Goal: Task Accomplishment & Management: Use online tool/utility

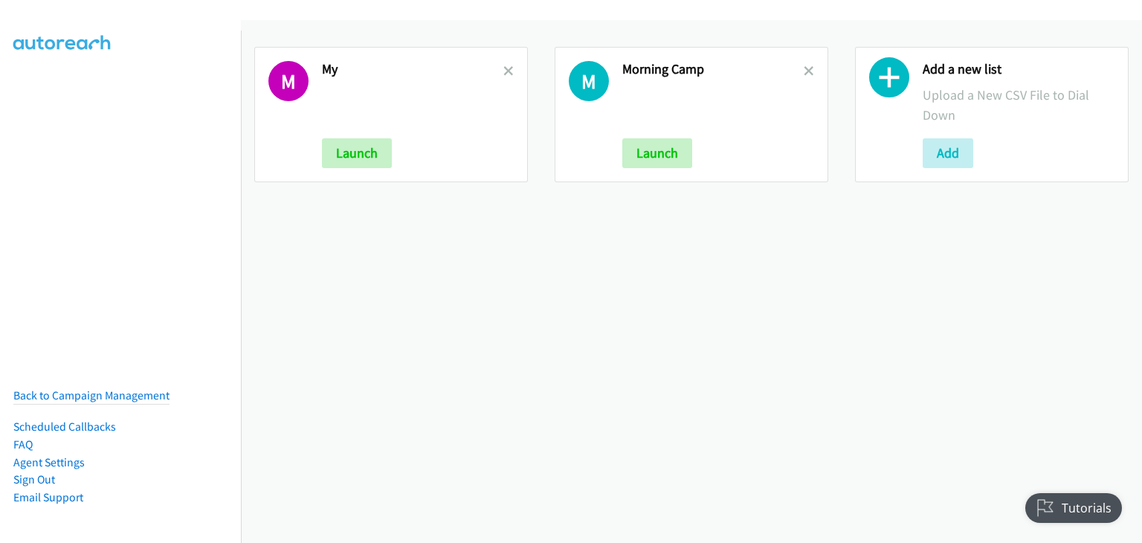
click at [512, 64] on div "M My Launch" at bounding box center [391, 114] width 274 height 135
click at [503, 67] on icon at bounding box center [508, 72] width 10 height 10
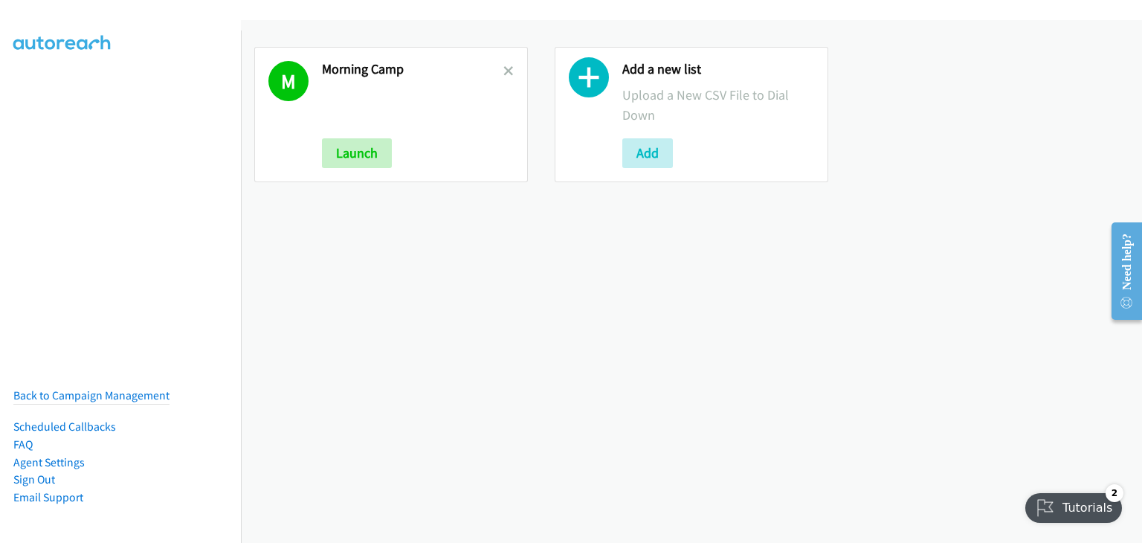
click at [513, 60] on div "M Morning Camp Launch" at bounding box center [391, 114] width 274 height 135
click at [508, 63] on link at bounding box center [508, 70] width 10 height 17
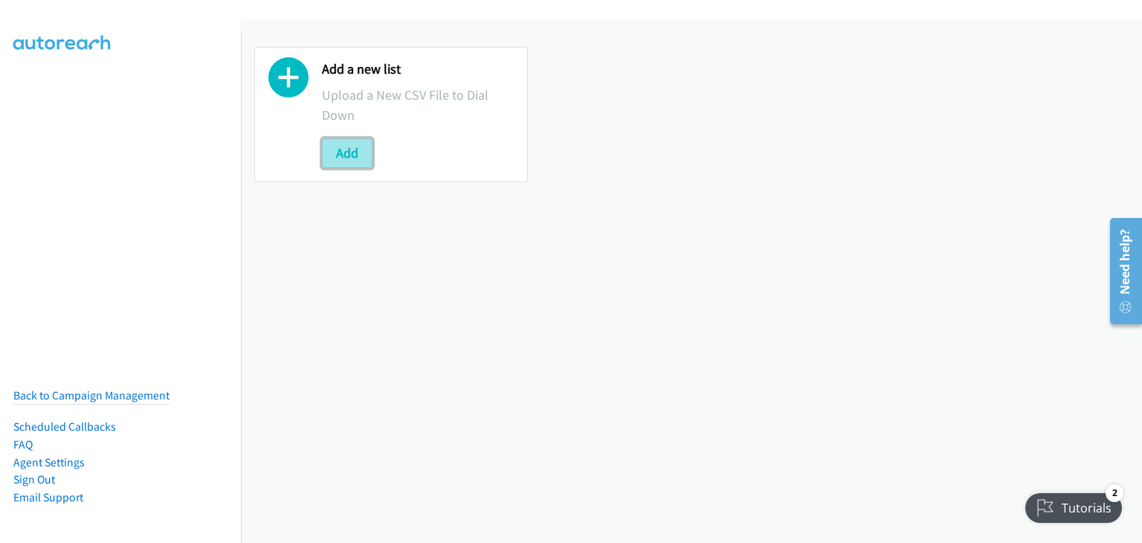
click at [355, 141] on button "Add" at bounding box center [347, 153] width 51 height 30
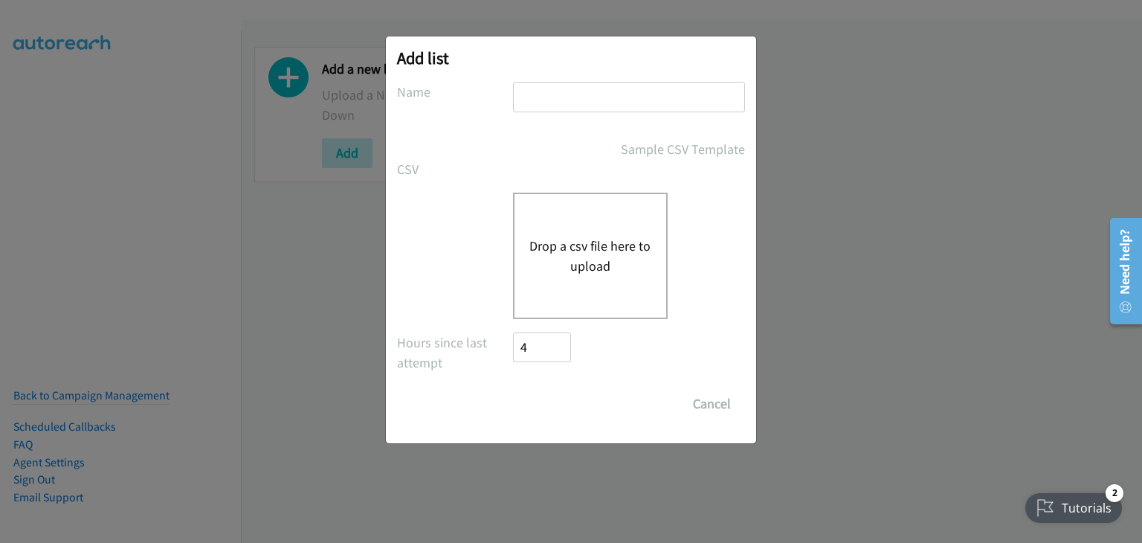
click at [564, 100] on input "text" at bounding box center [629, 97] width 232 height 30
type input "OT"
click at [553, 252] on button "Drop a csv file here to upload" at bounding box center [590, 256] width 122 height 40
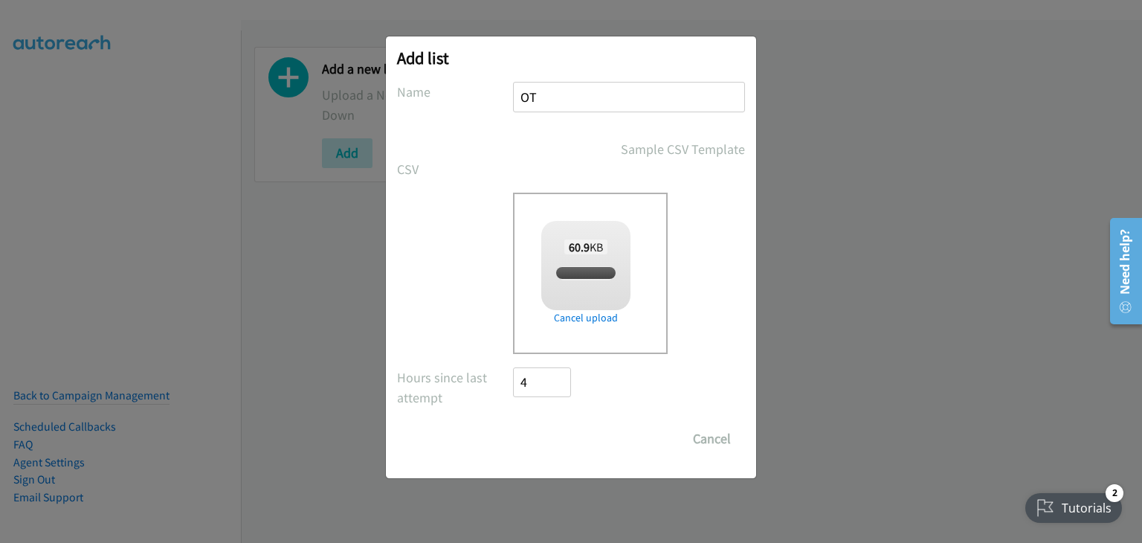
checkbox input "true"
click at [536, 429] on input "Save List" at bounding box center [552, 439] width 78 height 30
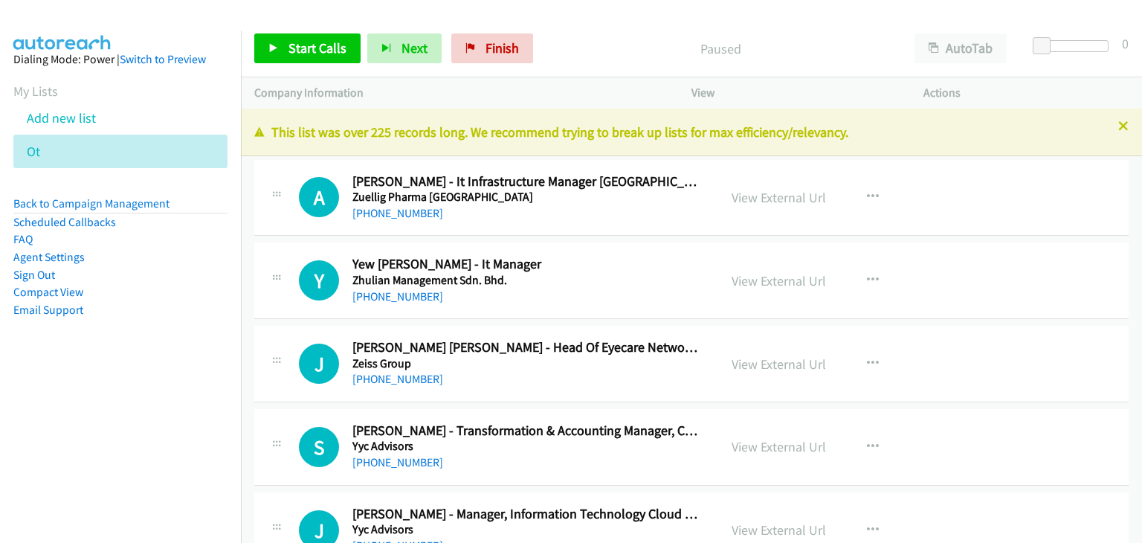
click at [274, 265] on div at bounding box center [277, 276] width 18 height 40
drag, startPoint x: 774, startPoint y: 197, endPoint x: 781, endPoint y: 203, distance: 9.0
drag, startPoint x: 48, startPoint y: 151, endPoint x: 65, endPoint y: 146, distance: 18.4
click at [48, 151] on icon at bounding box center [48, 152] width 10 height 10
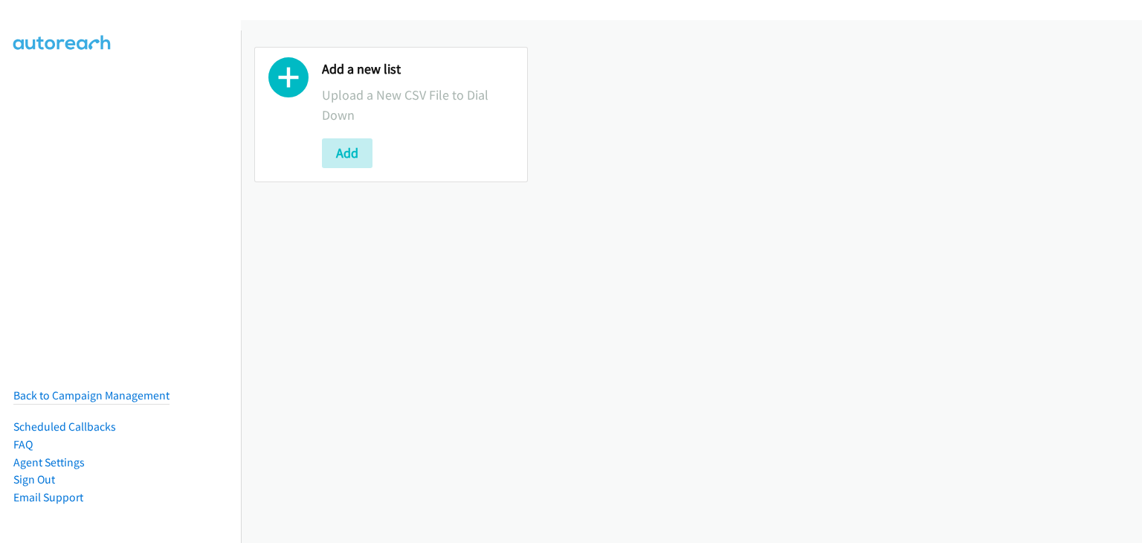
click at [344, 167] on div "Add" at bounding box center [418, 153] width 192 height 30
click at [346, 160] on button "Add" at bounding box center [347, 153] width 51 height 30
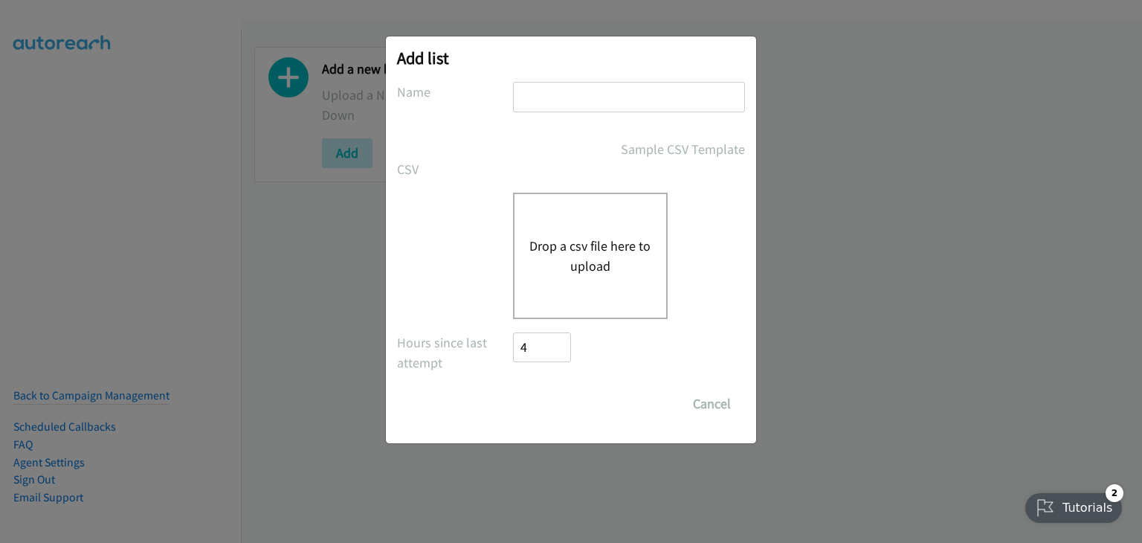
click at [552, 86] on input "text" at bounding box center [629, 97] width 232 height 30
type input "OT"
click at [550, 218] on div "Drop a csv file here to upload" at bounding box center [590, 256] width 155 height 126
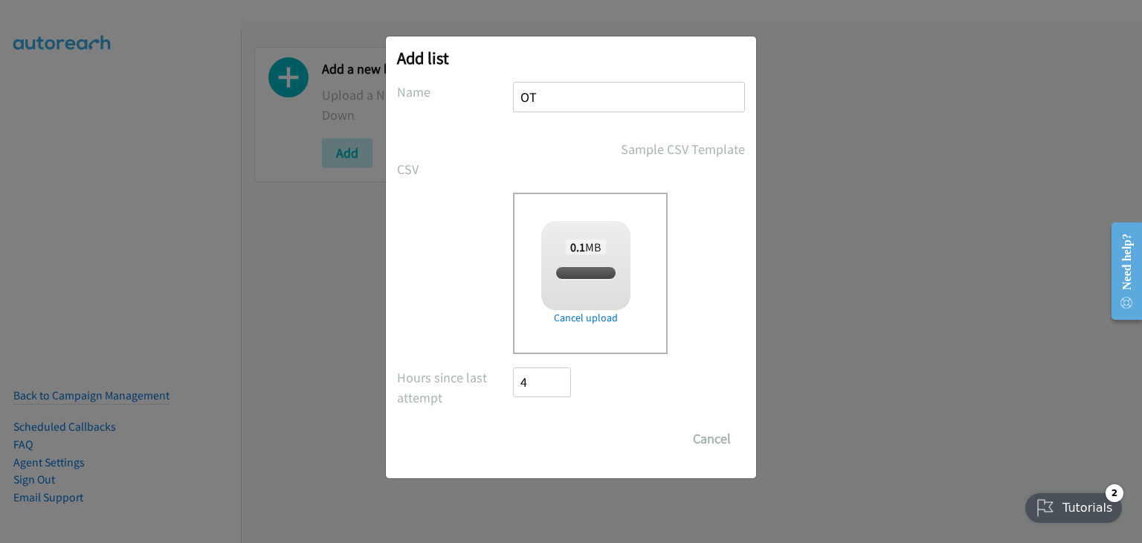
checkbox input "true"
click at [549, 439] on input "Save List" at bounding box center [552, 439] width 78 height 30
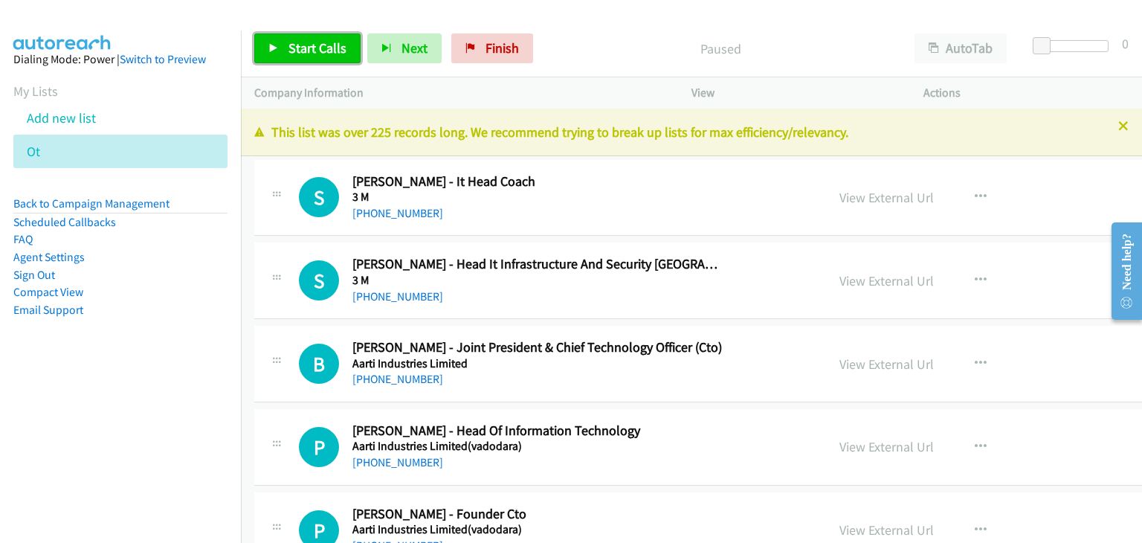
click at [310, 51] on span "Start Calls" at bounding box center [317, 47] width 58 height 17
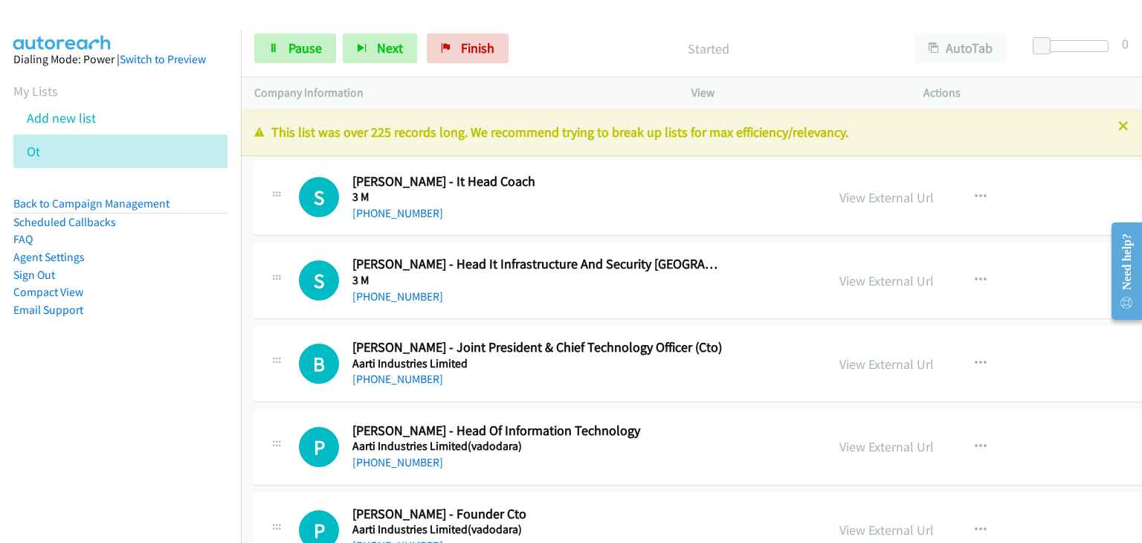
click at [779, 503] on div "P Callback Scheduled [PERSON_NAME] - Founder Cto Aarti Industries Limited(vadod…" at bounding box center [798, 530] width 1089 height 77
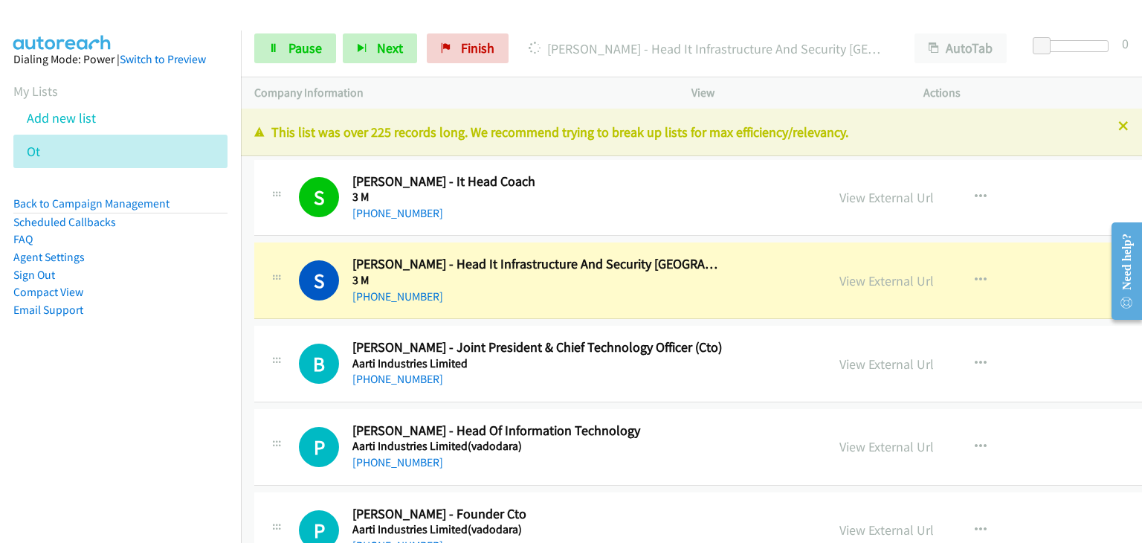
scroll to position [74, 0]
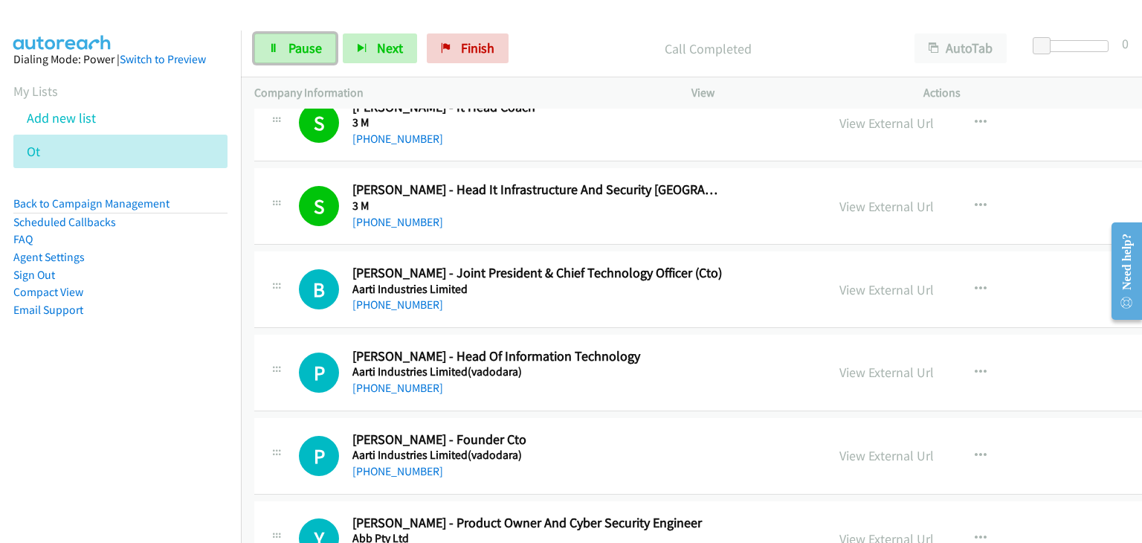
click at [300, 51] on span "Pause" at bounding box center [304, 47] width 33 height 17
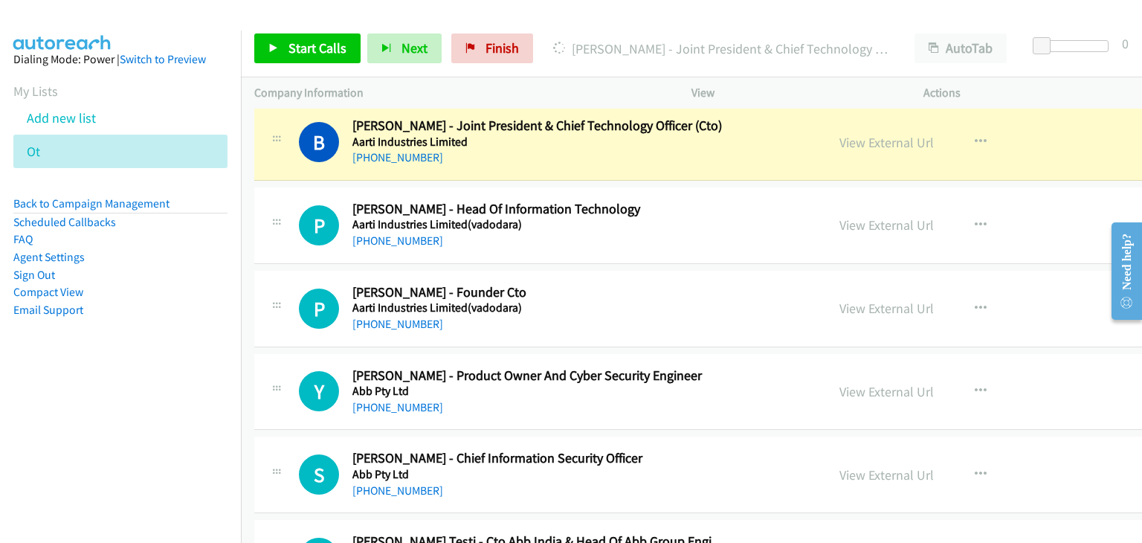
scroll to position [223, 0]
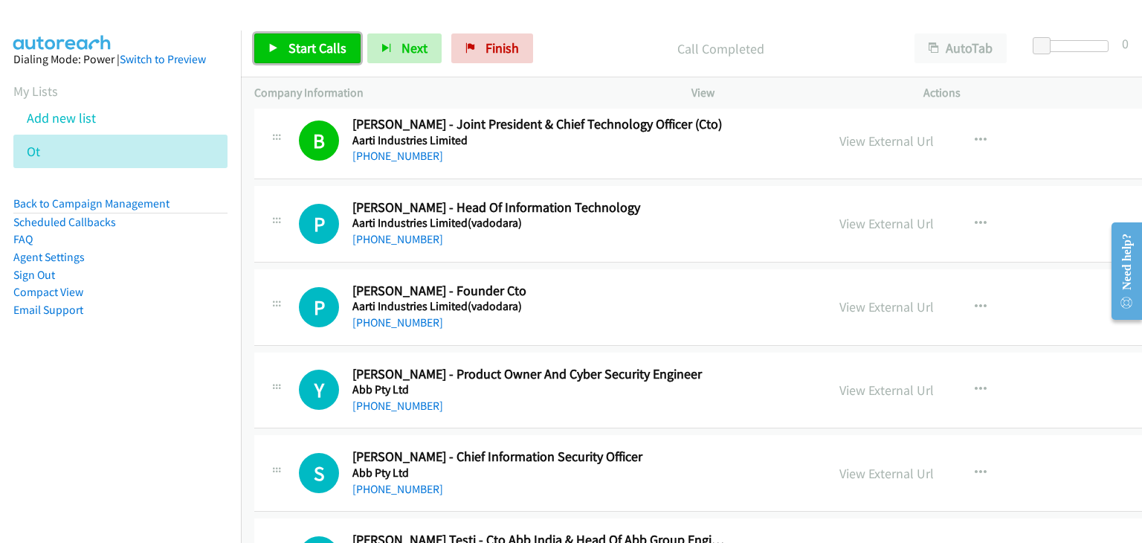
drag, startPoint x: 341, startPoint y: 46, endPoint x: 445, endPoint y: 68, distance: 107.2
click at [341, 46] on span "Start Calls" at bounding box center [317, 47] width 58 height 17
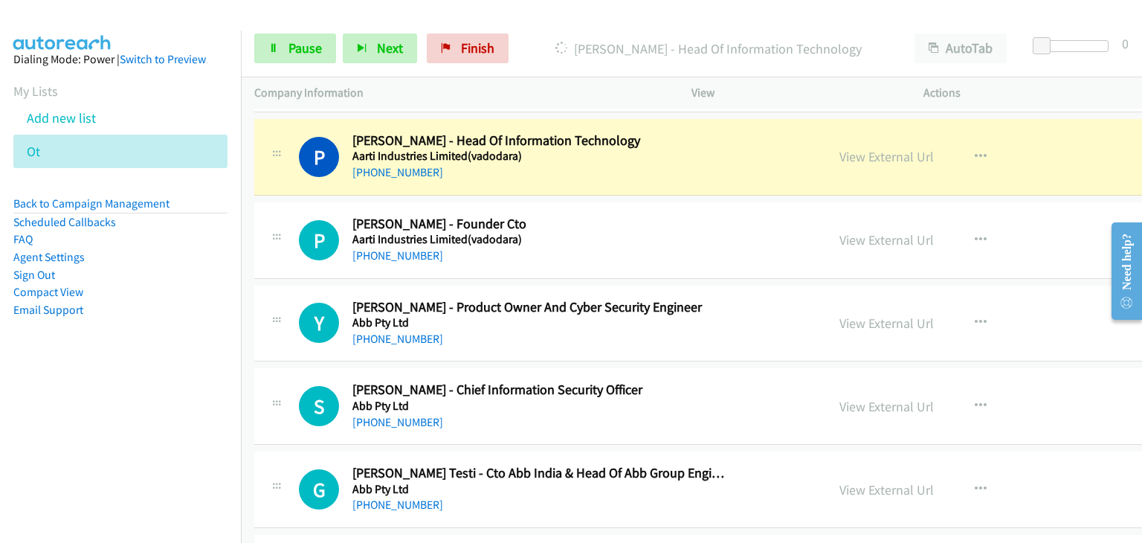
scroll to position [297, 0]
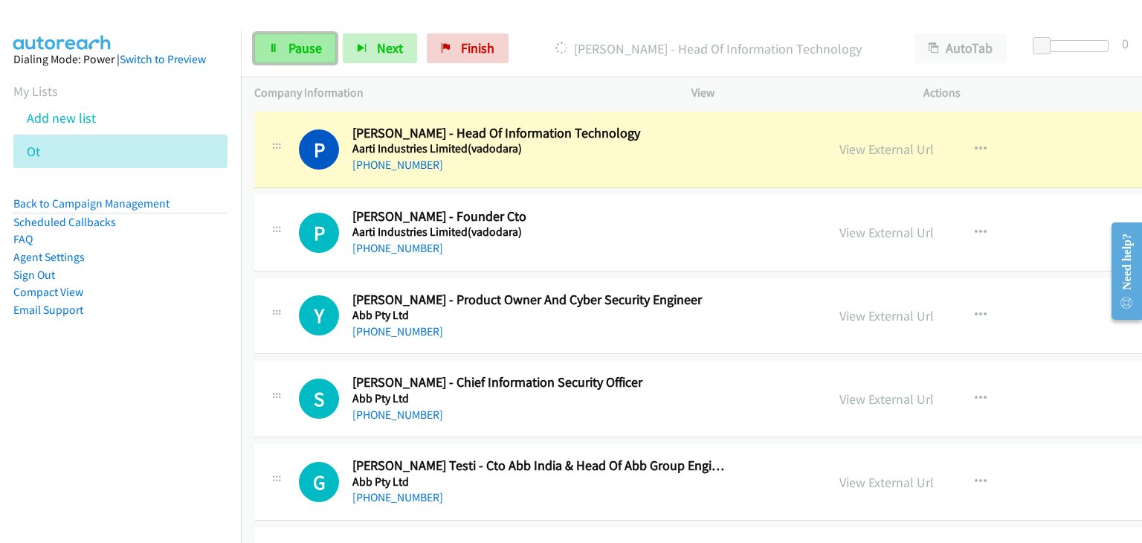
drag, startPoint x: 279, startPoint y: 37, endPoint x: 289, endPoint y: 54, distance: 19.4
click at [279, 37] on link "Pause" at bounding box center [295, 48] width 82 height 30
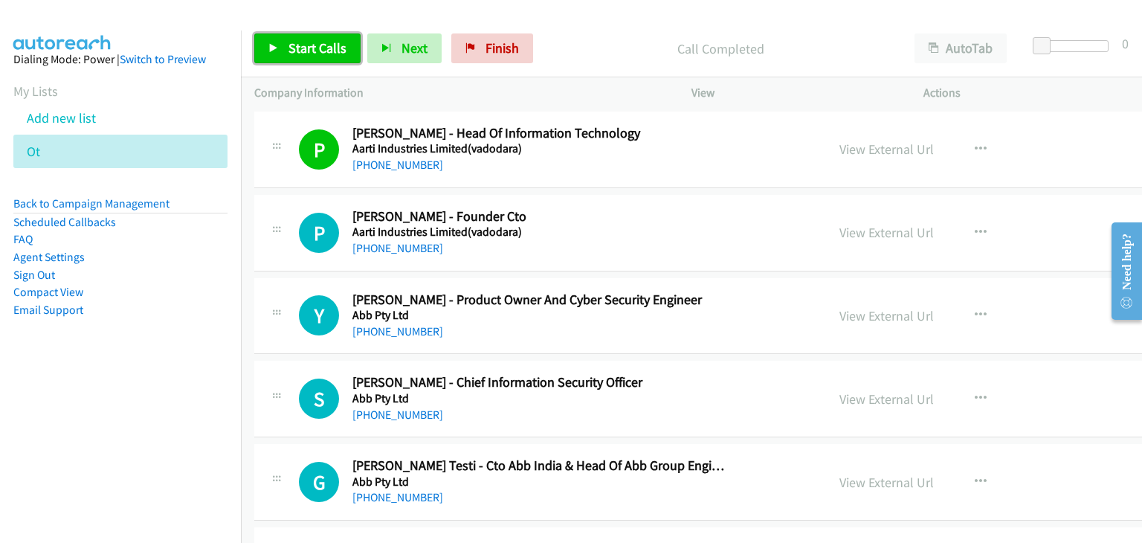
click at [282, 45] on link "Start Calls" at bounding box center [307, 48] width 106 height 30
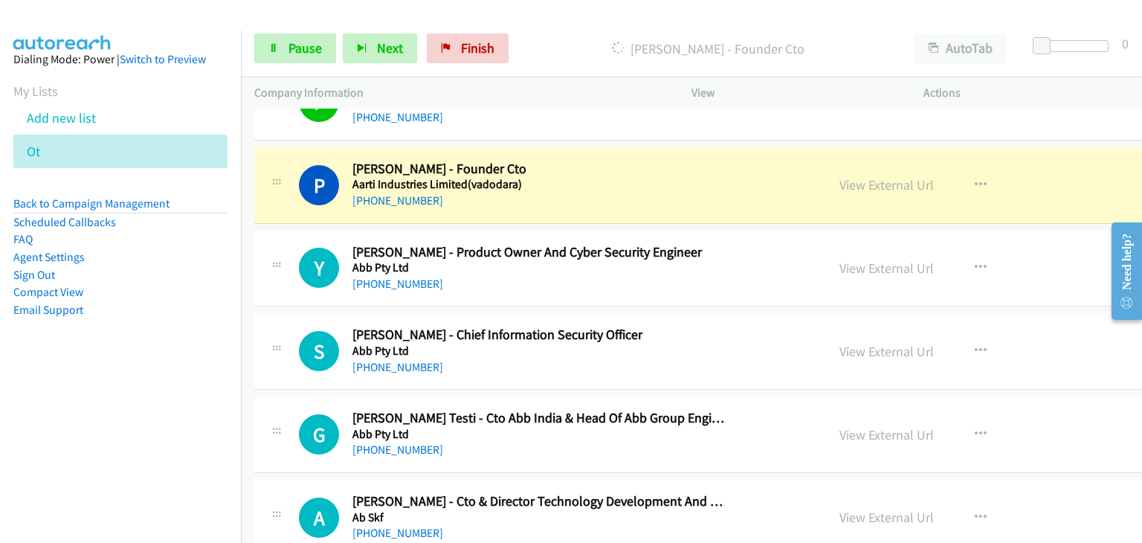
scroll to position [372, 0]
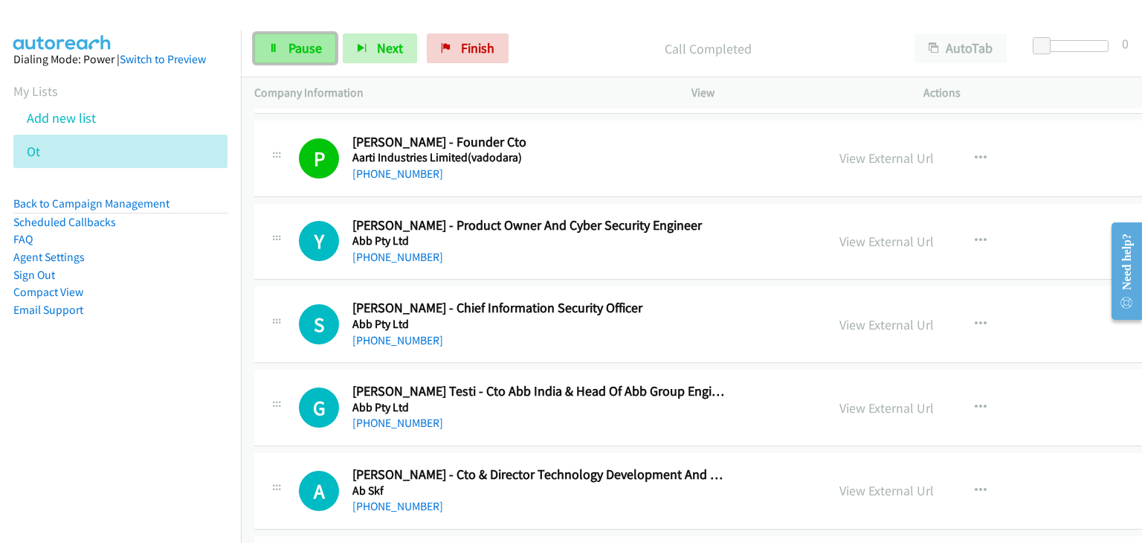
click at [300, 45] on span "Pause" at bounding box center [304, 47] width 33 height 17
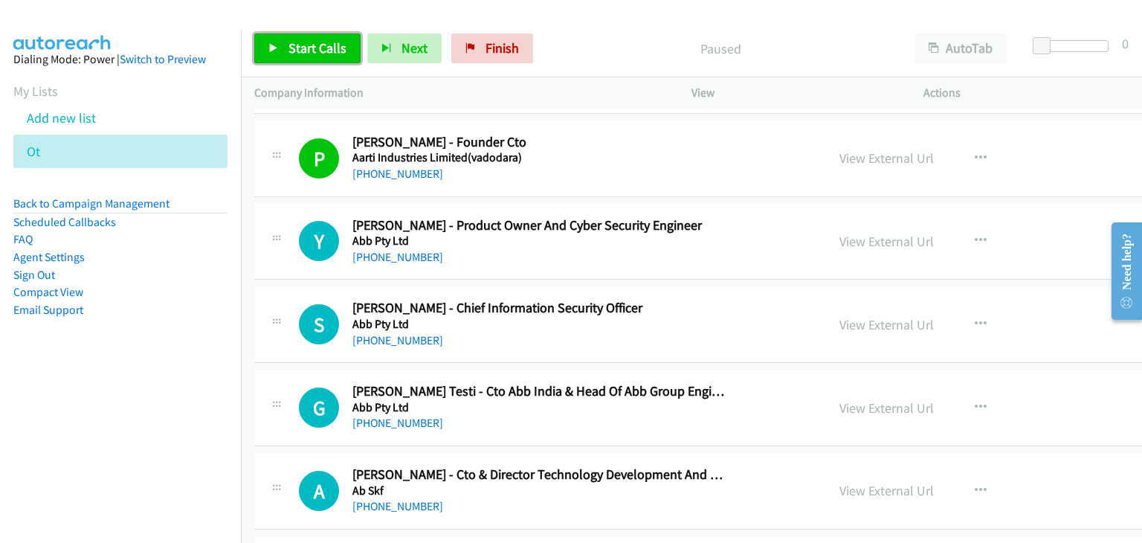
click at [301, 49] on span "Start Calls" at bounding box center [317, 47] width 58 height 17
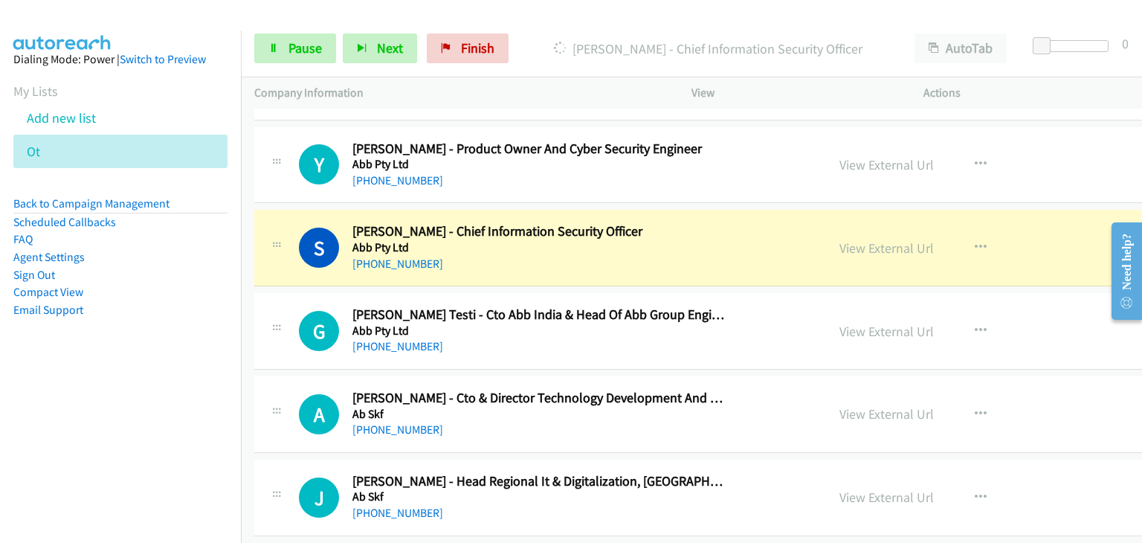
scroll to position [520, 0]
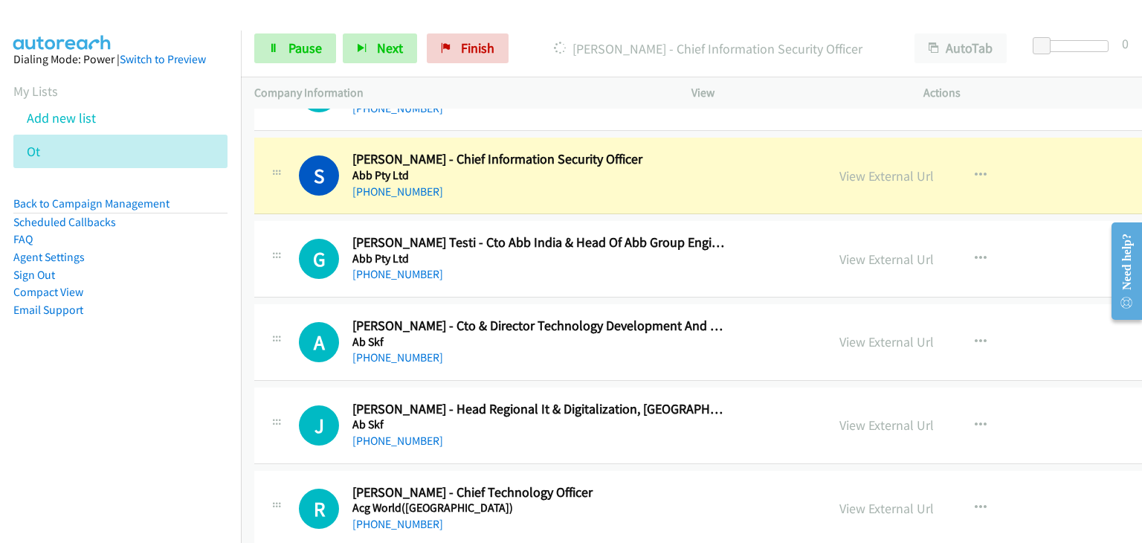
click at [265, 248] on div "G Callback Scheduled [PERSON_NAME] Testi - Cto Abb India & Head Of Abb Group En…" at bounding box center [540, 258] width 572 height 49
drag, startPoint x: 810, startPoint y: 170, endPoint x: 842, endPoint y: 184, distance: 34.6
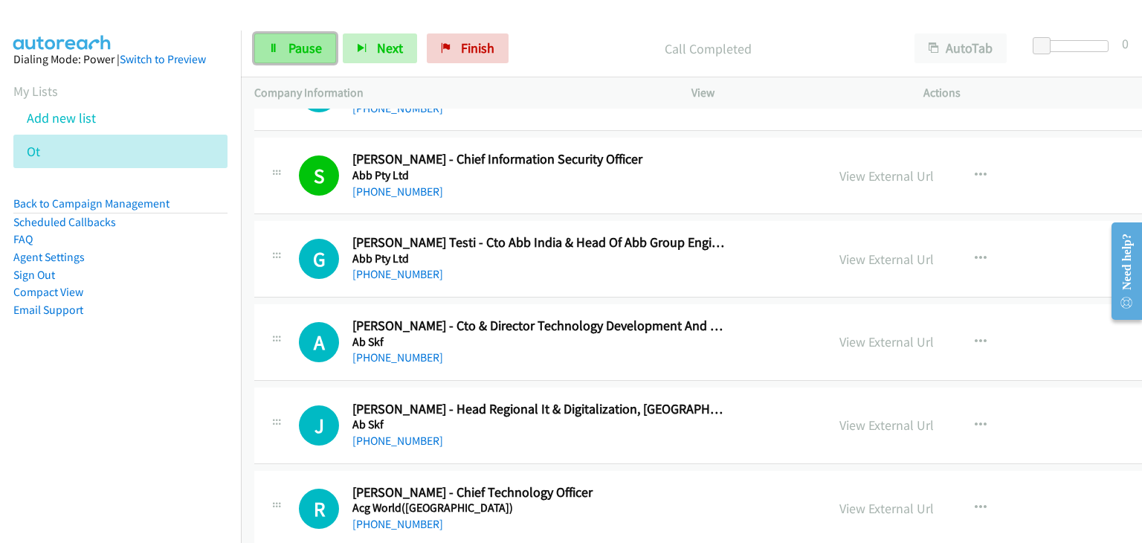
click at [318, 45] on span "Pause" at bounding box center [304, 47] width 33 height 17
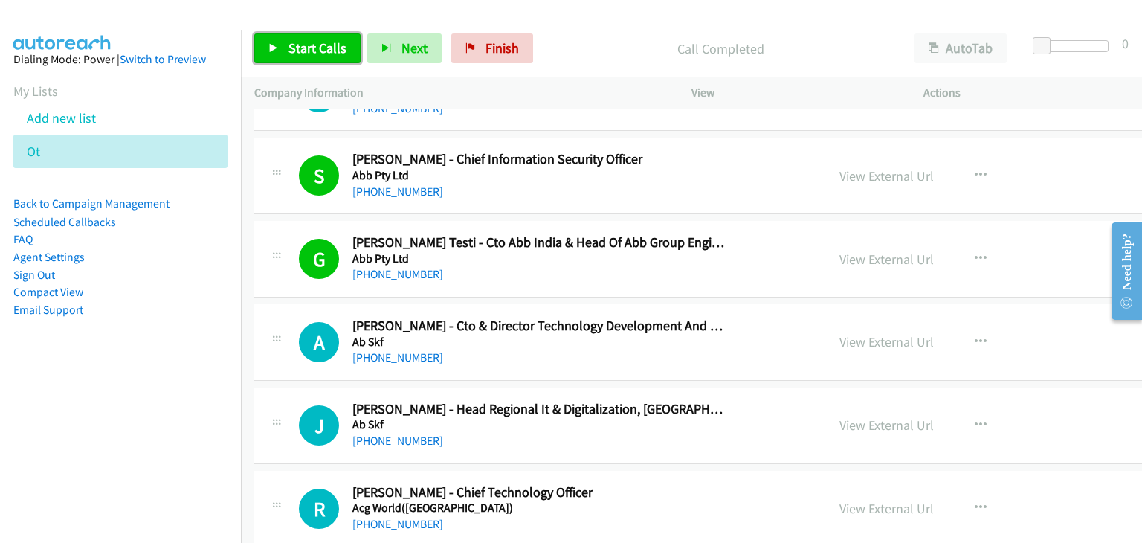
click at [315, 52] on span "Start Calls" at bounding box center [317, 47] width 58 height 17
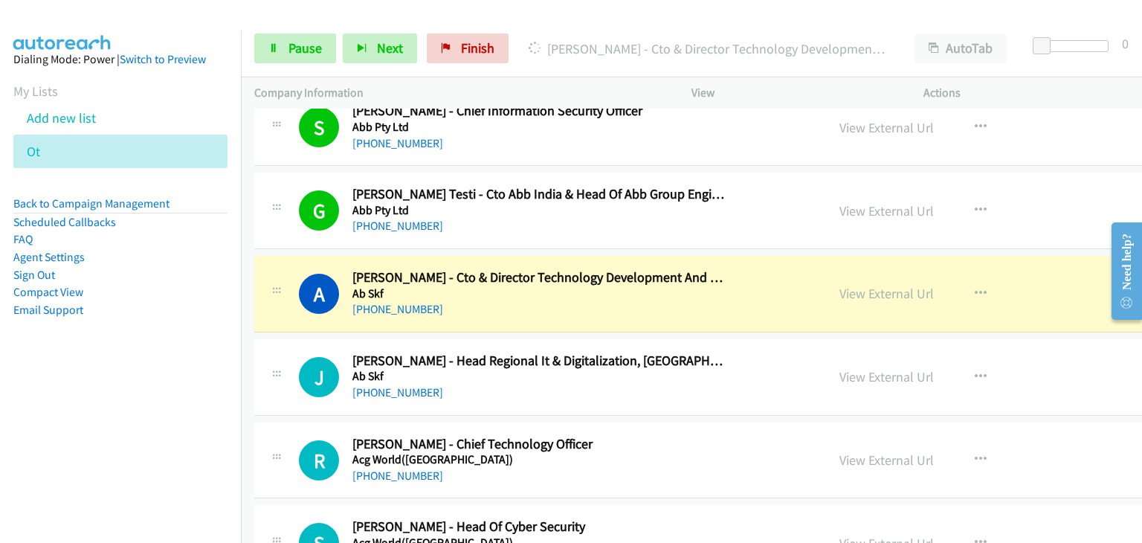
scroll to position [669, 0]
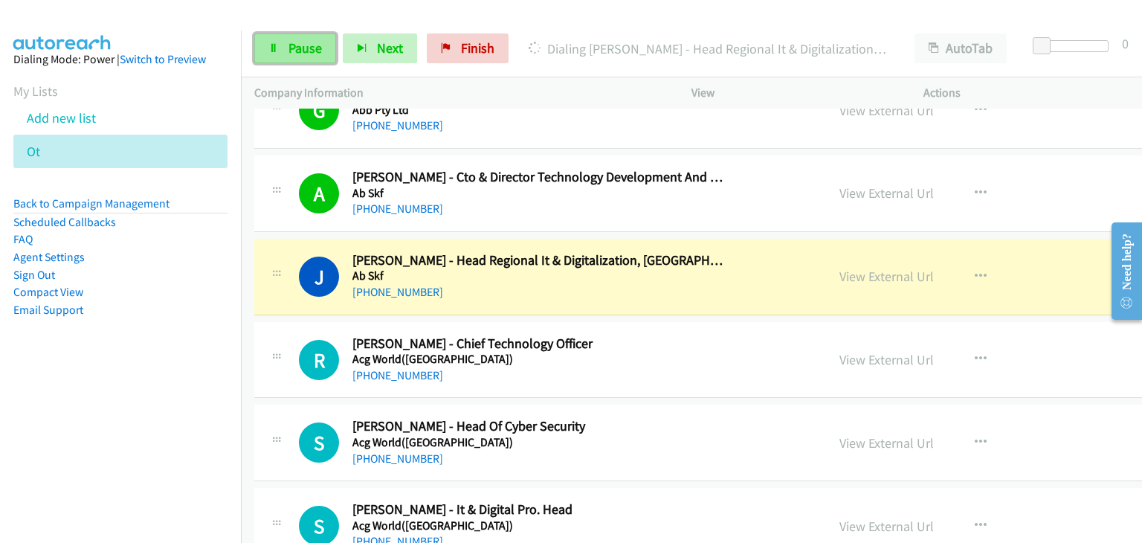
click at [263, 51] on link "Pause" at bounding box center [295, 48] width 82 height 30
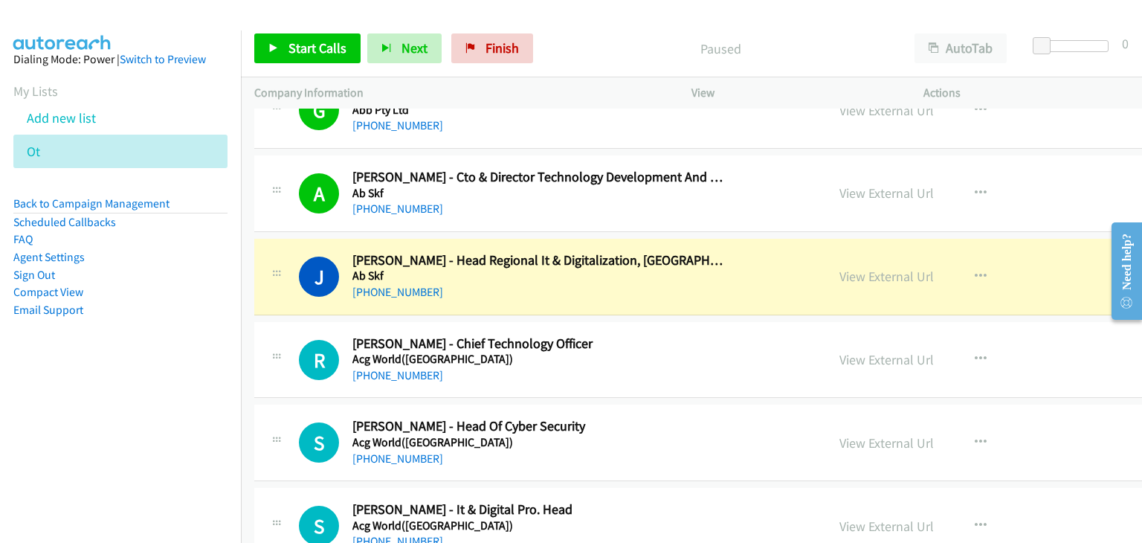
scroll to position [744, 0]
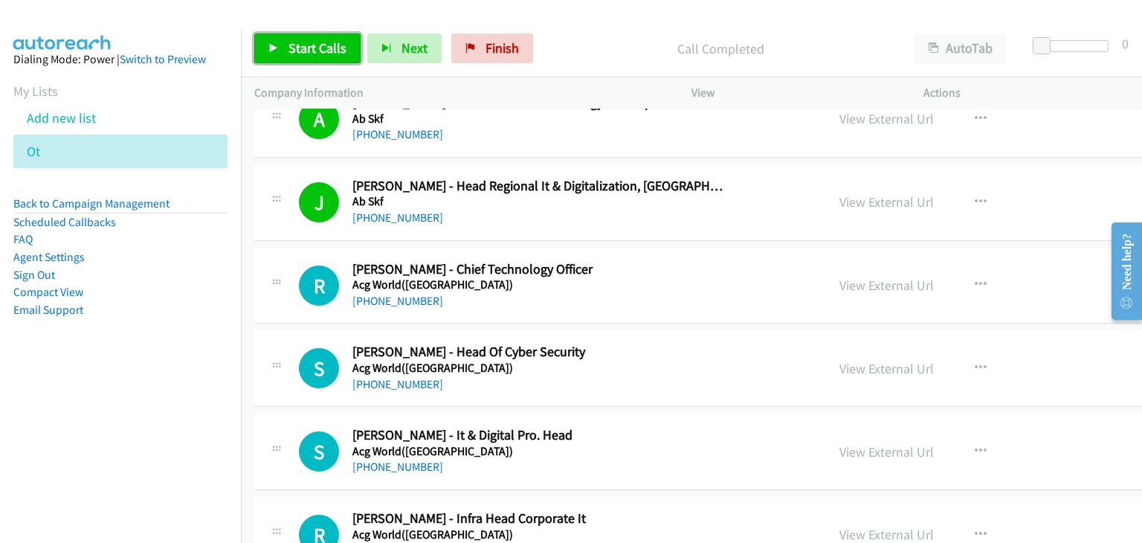
click at [306, 61] on link "Start Calls" at bounding box center [307, 48] width 106 height 30
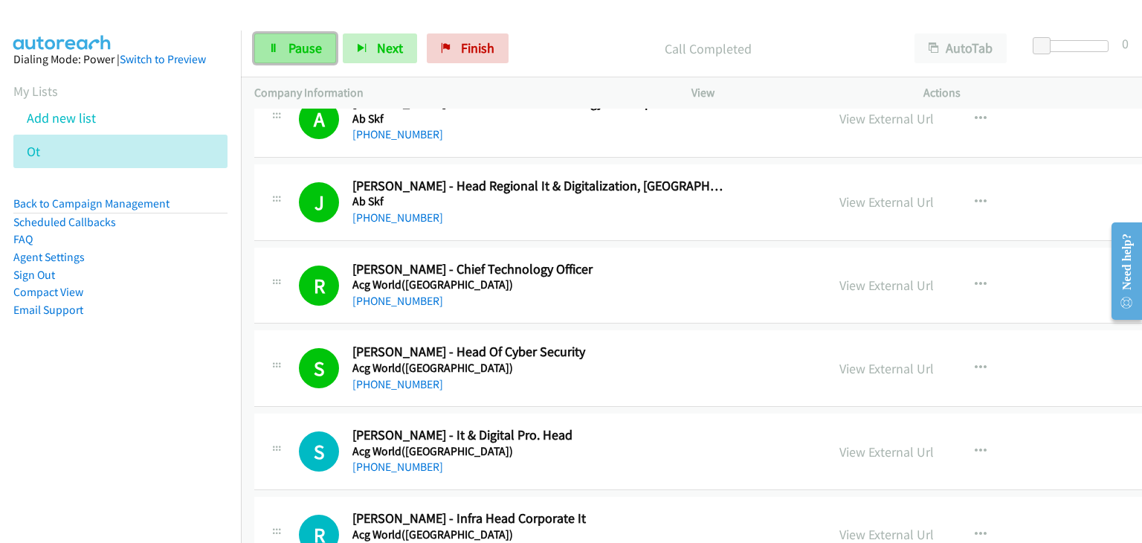
click at [296, 51] on span "Pause" at bounding box center [304, 47] width 33 height 17
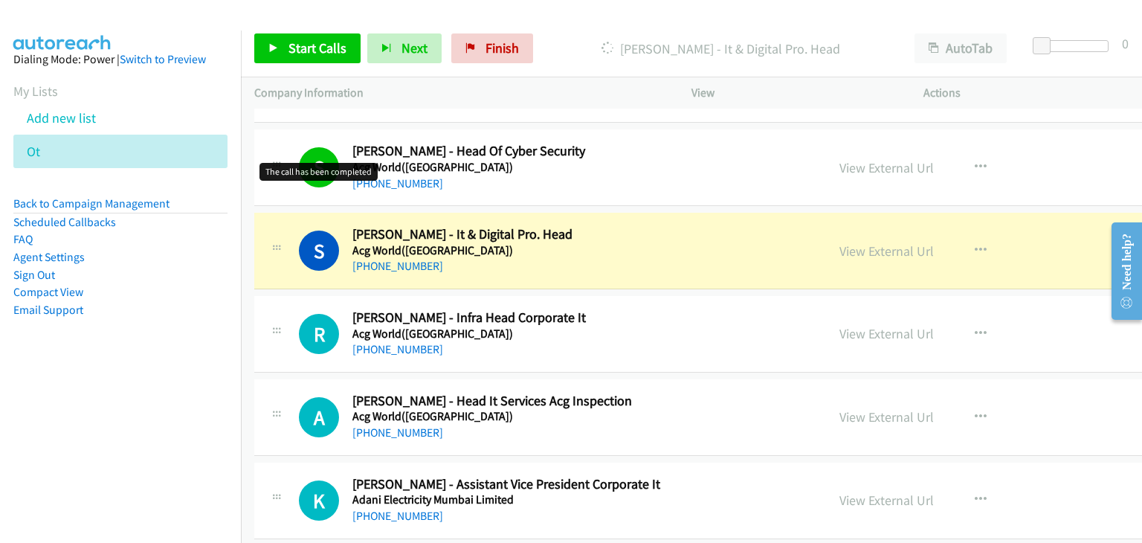
scroll to position [967, 0]
